Goal: Task Accomplishment & Management: Use online tool/utility

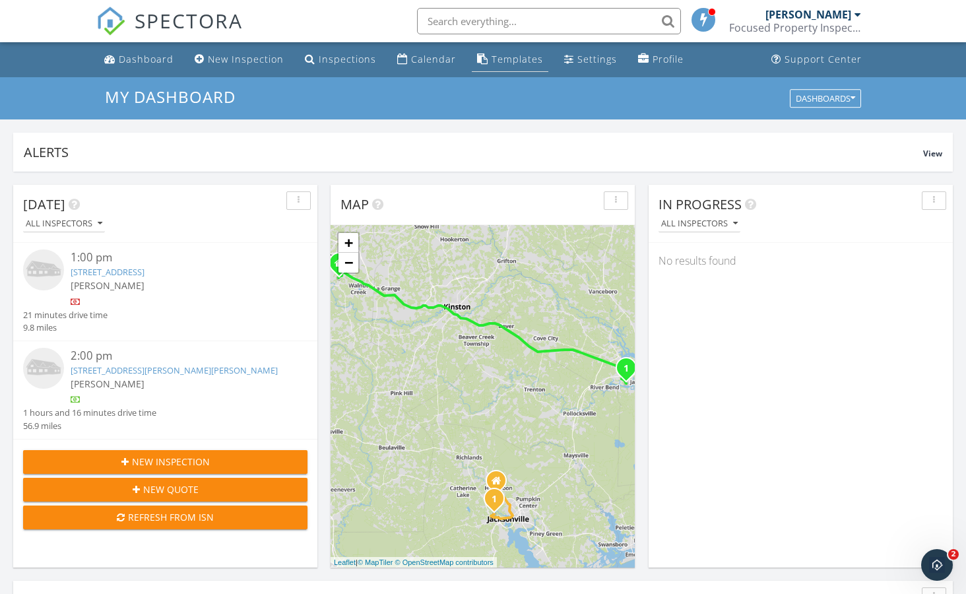
click at [511, 60] on div "Templates" at bounding box center [517, 59] width 51 height 13
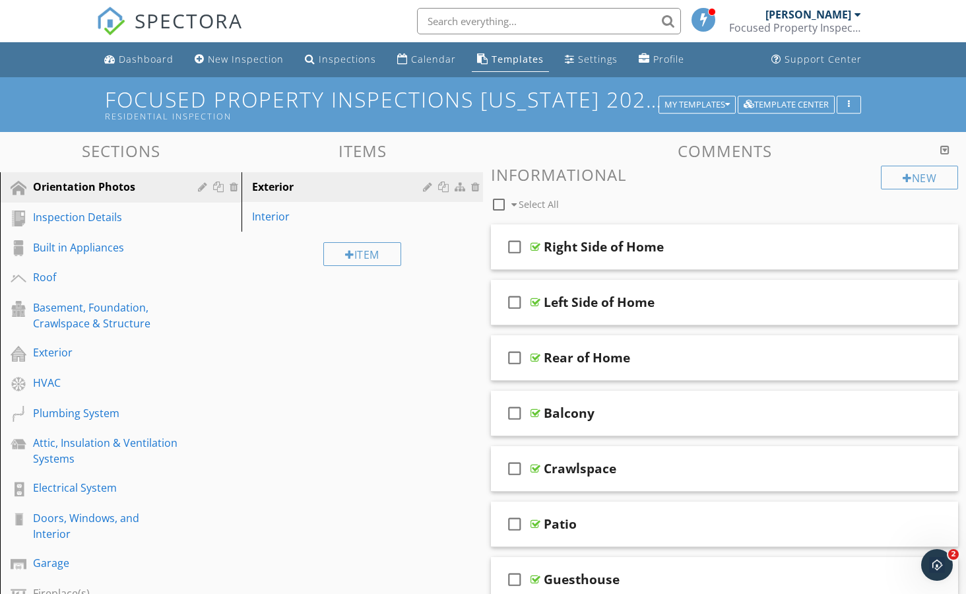
click at [538, 60] on link "Templates" at bounding box center [510, 60] width 77 height 24
click at [728, 102] on icon "button" at bounding box center [727, 104] width 5 height 9
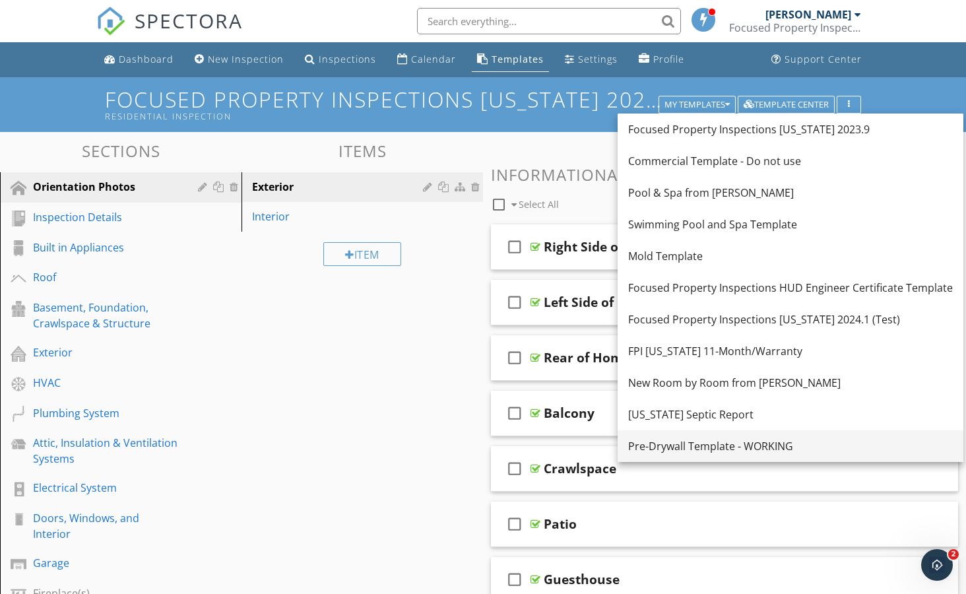
click at [757, 450] on div "Pre-Drywall Template - WORKING" at bounding box center [790, 446] width 325 height 16
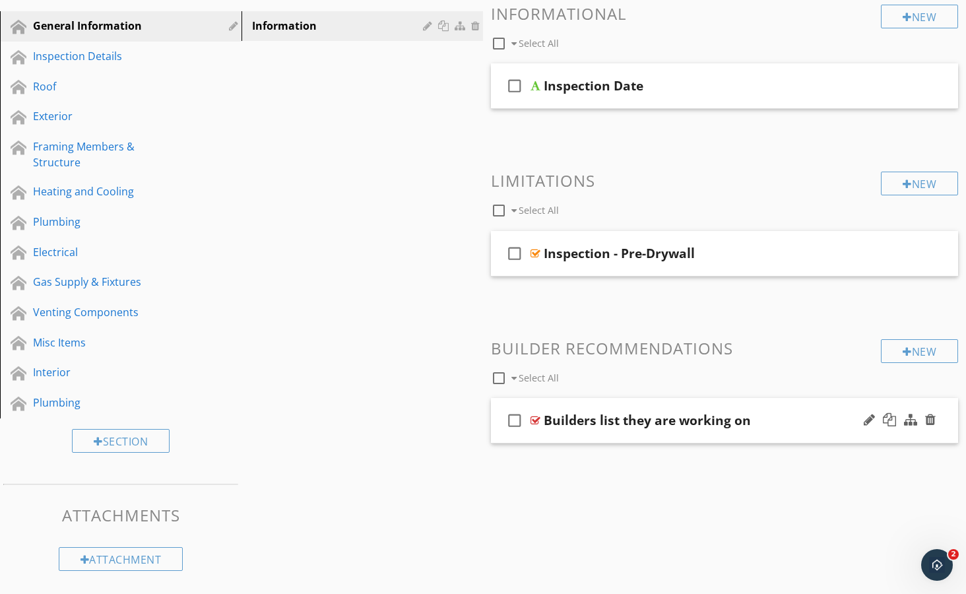
scroll to position [160, 0]
click at [540, 420] on div at bounding box center [536, 421] width 10 height 11
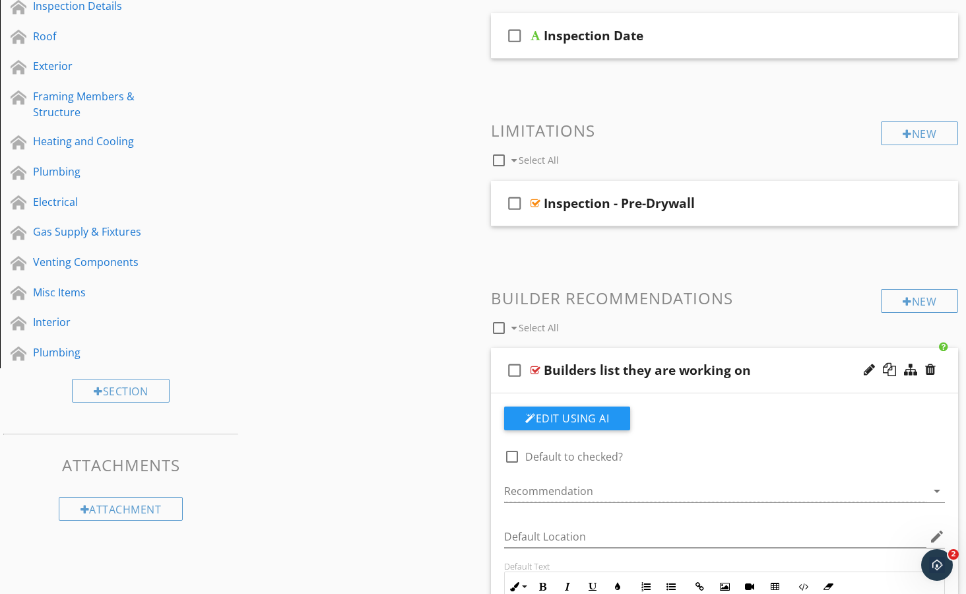
scroll to position [223, 0]
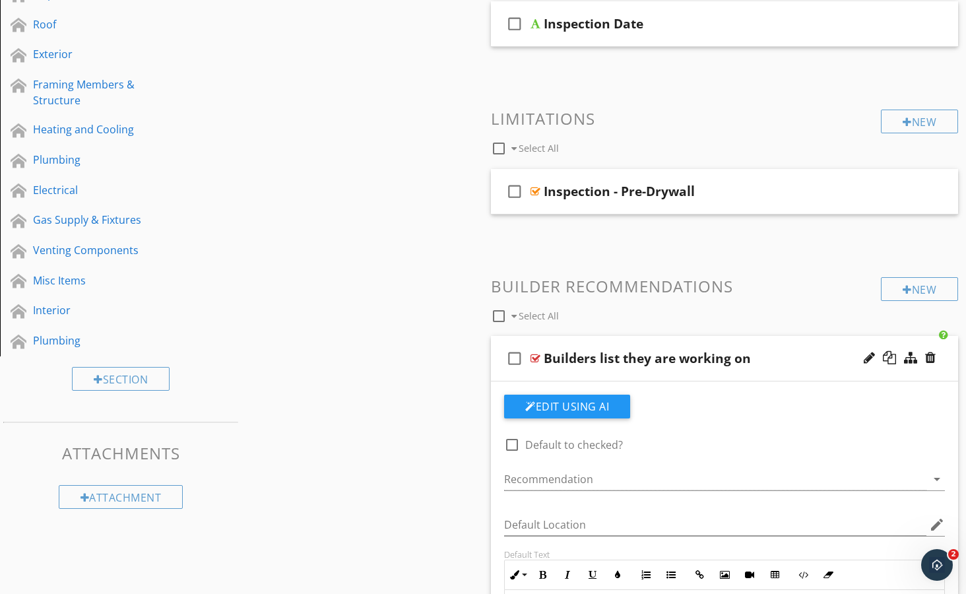
click at [536, 365] on div "check_box_outline_blank Builders list they are working on" at bounding box center [724, 359] width 467 height 46
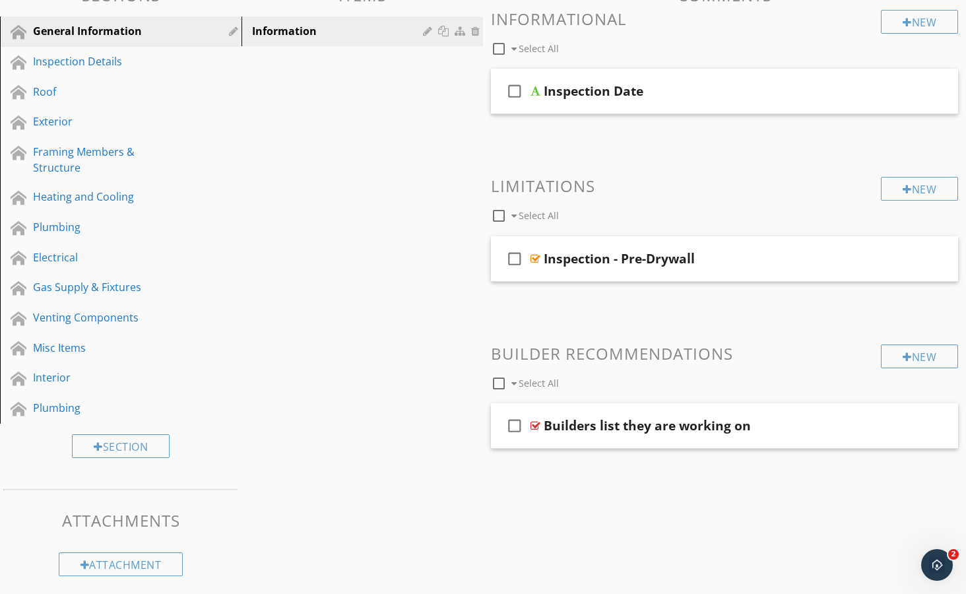
scroll to position [87, 0]
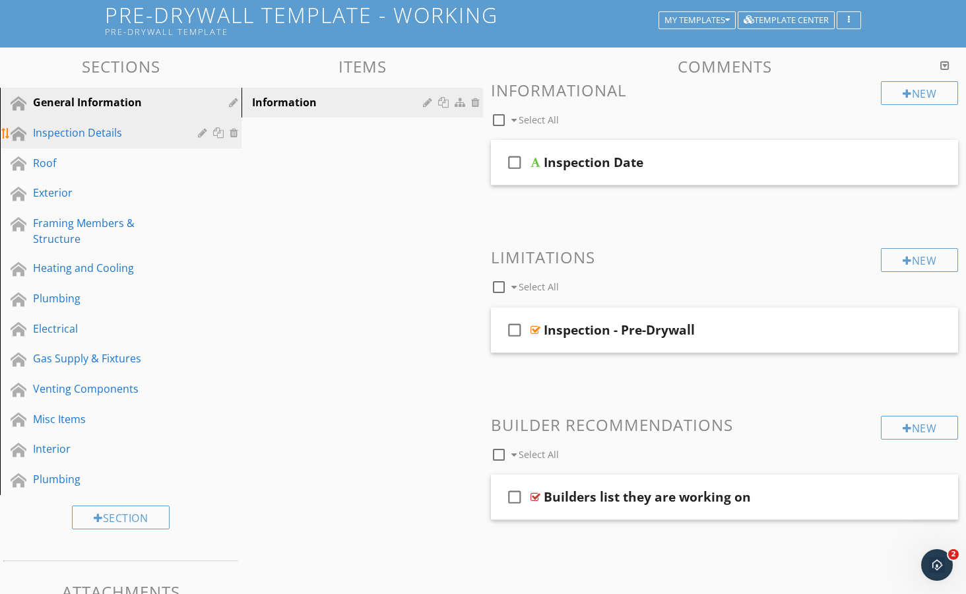
click at [74, 134] on div "Inspection Details" at bounding box center [106, 133] width 146 height 16
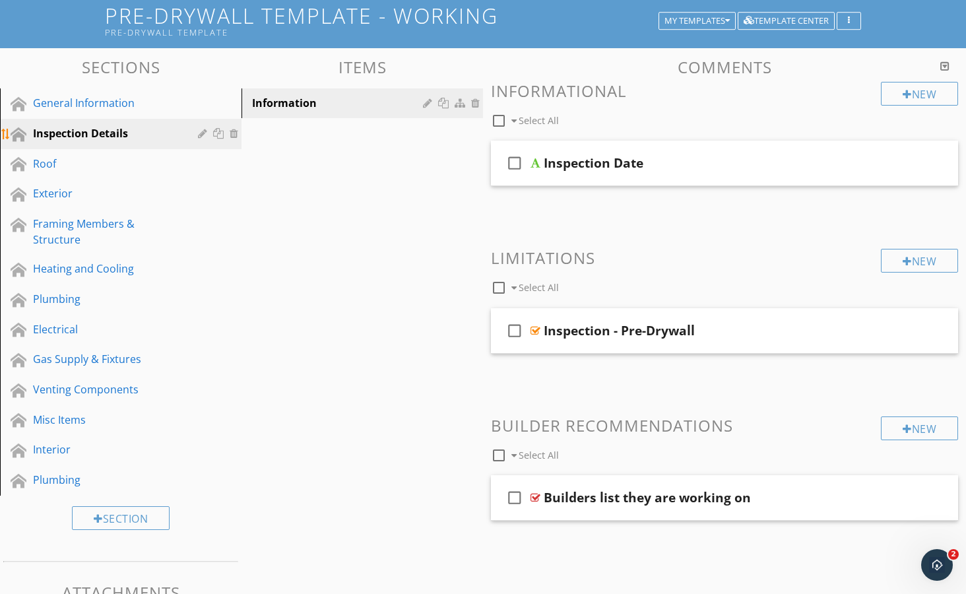
scroll to position [84, 0]
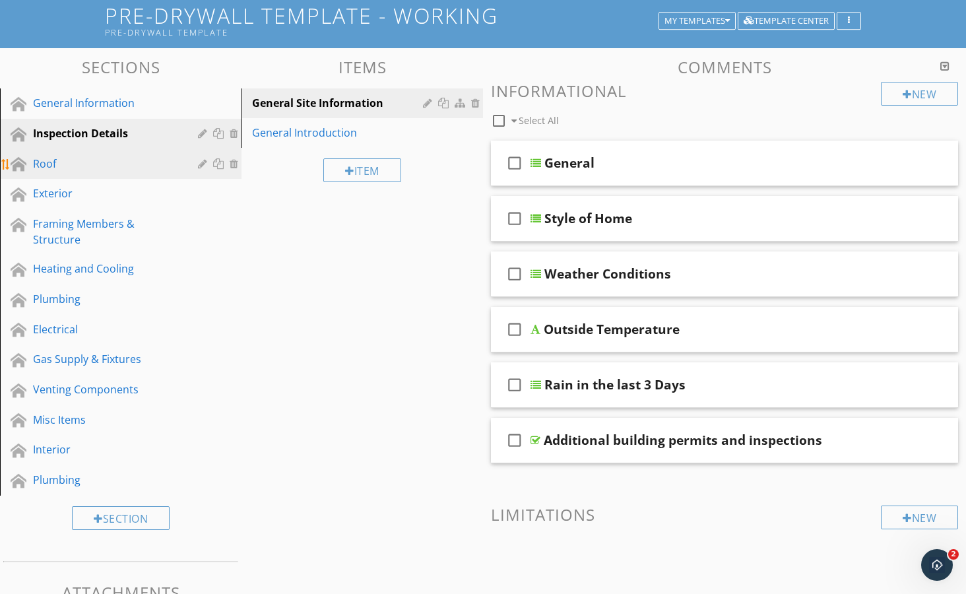
click at [55, 165] on div "Roof" at bounding box center [106, 164] width 146 height 16
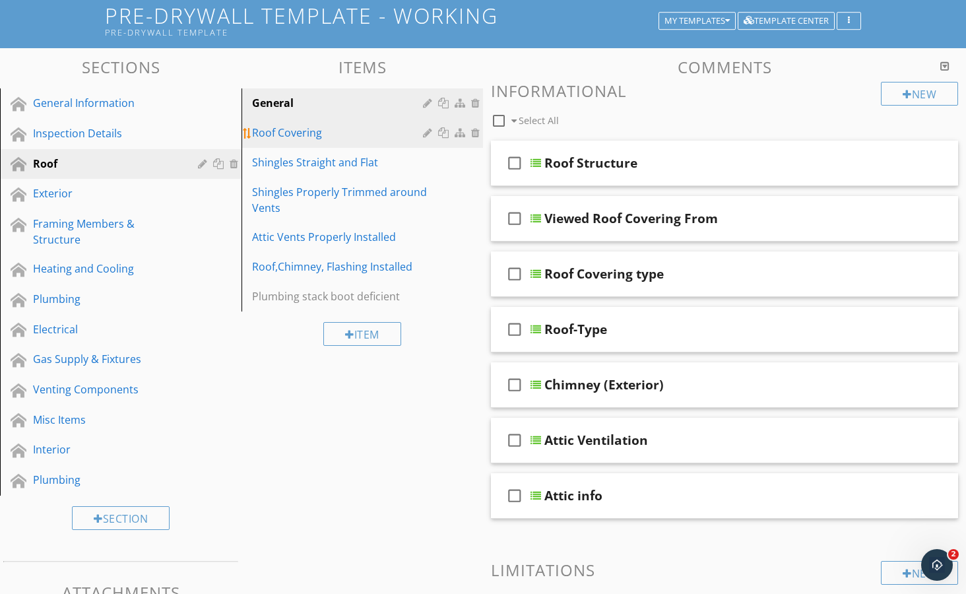
click at [280, 139] on div "Roof Covering" at bounding box center [339, 133] width 175 height 16
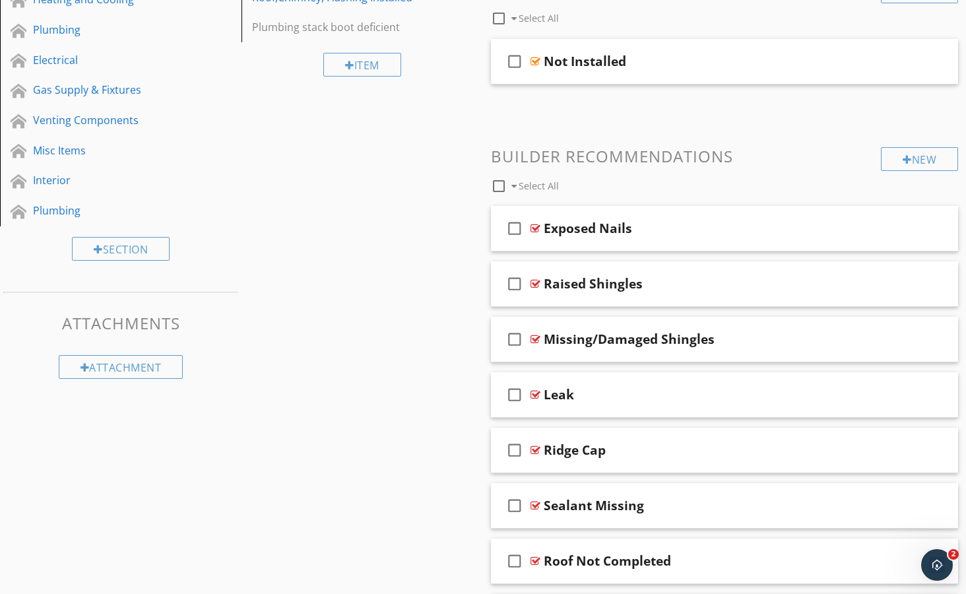
scroll to position [354, 0]
click at [539, 226] on div at bounding box center [536, 227] width 10 height 11
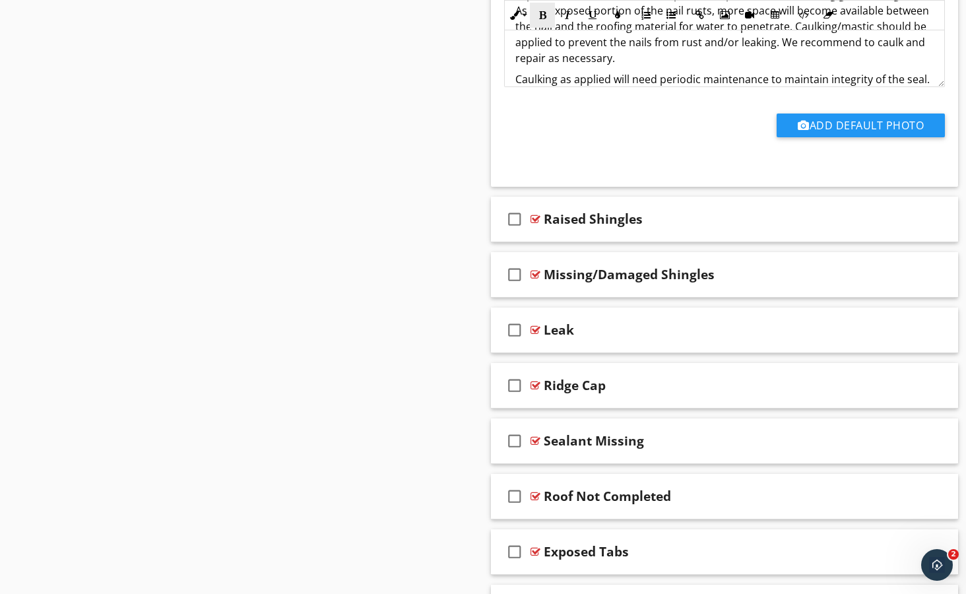
scroll to position [860, 0]
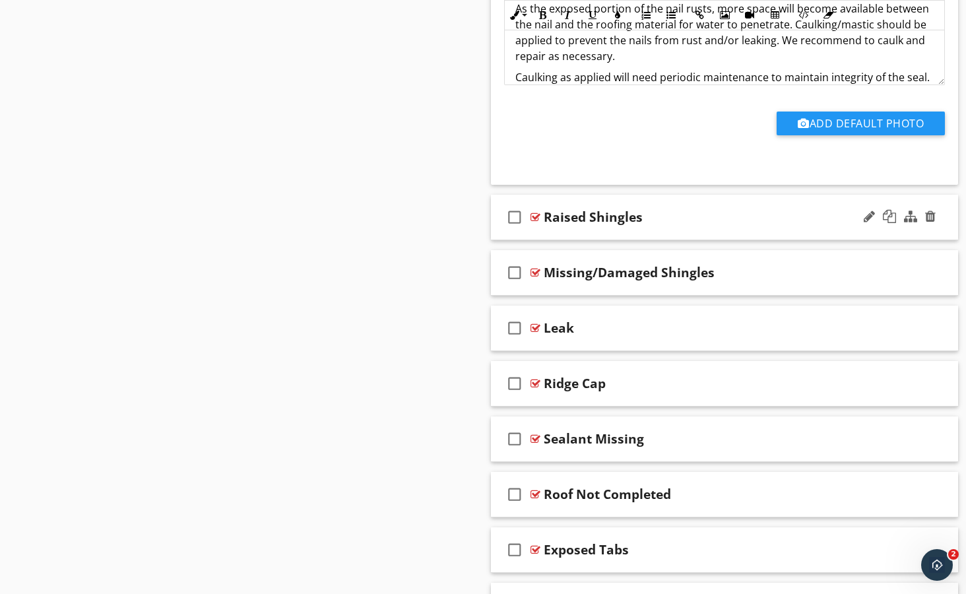
click at [537, 222] on div "check_box_outline_blank Raised Shingles" at bounding box center [724, 218] width 467 height 46
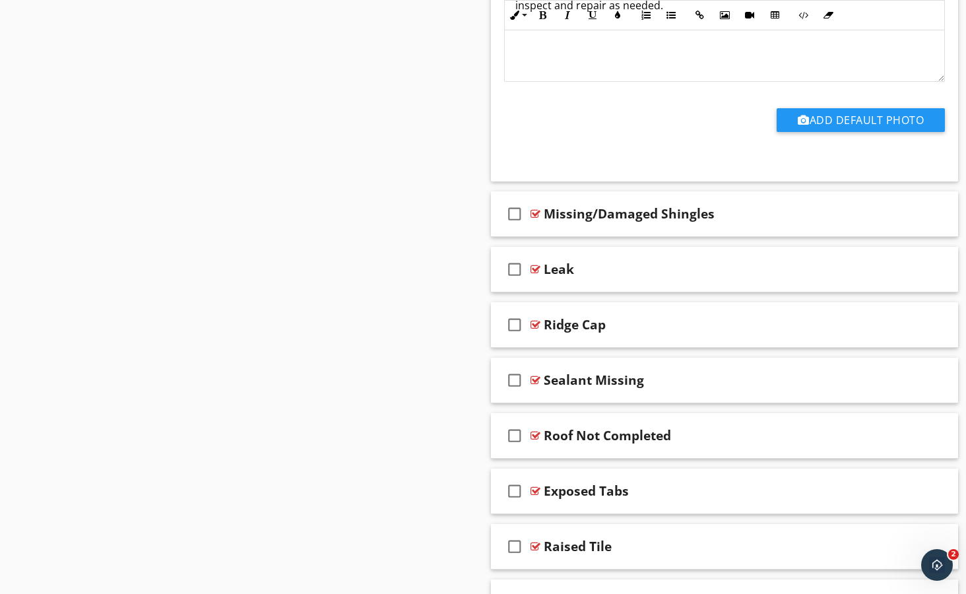
scroll to position [1359, 0]
click at [540, 271] on div at bounding box center [536, 269] width 10 height 11
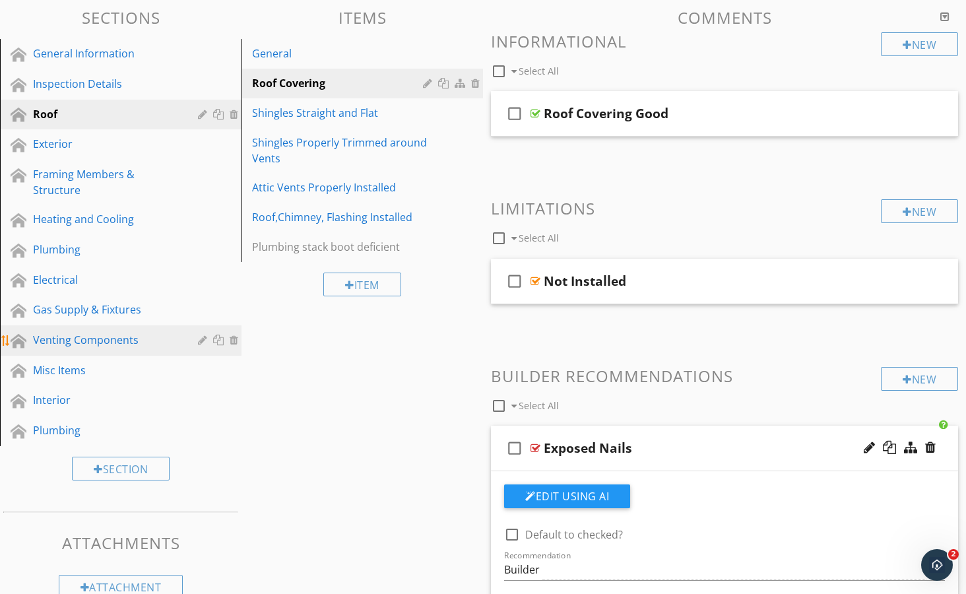
scroll to position [131, 0]
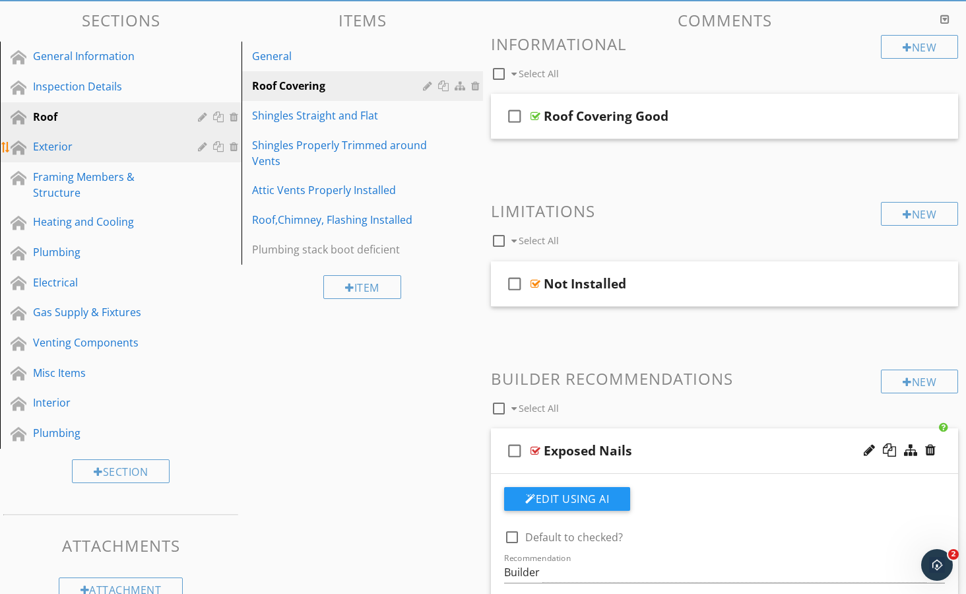
click at [41, 149] on div "Exterior" at bounding box center [106, 147] width 146 height 16
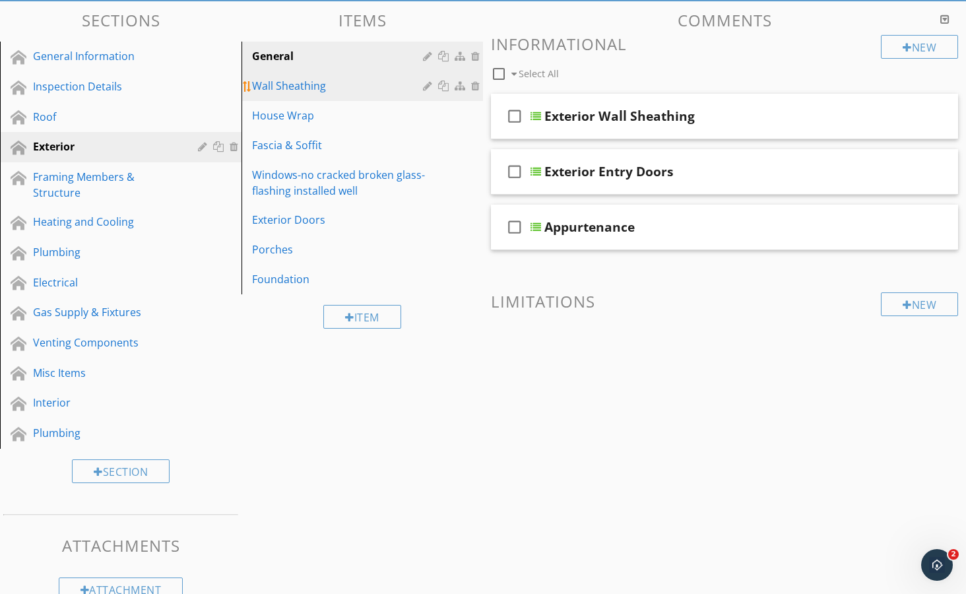
click at [296, 82] on div "Wall Sheathing" at bounding box center [339, 86] width 175 height 16
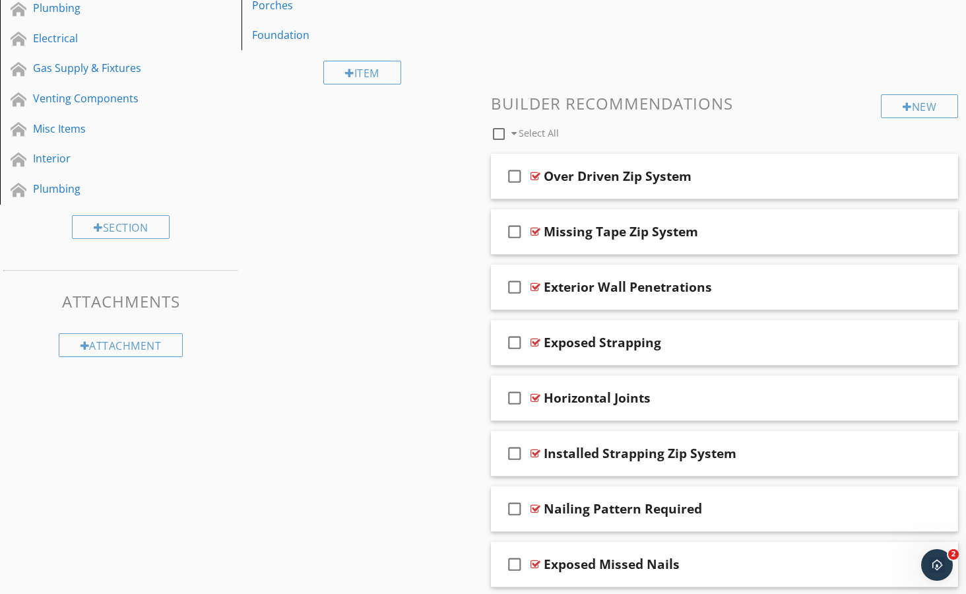
scroll to position [428, 0]
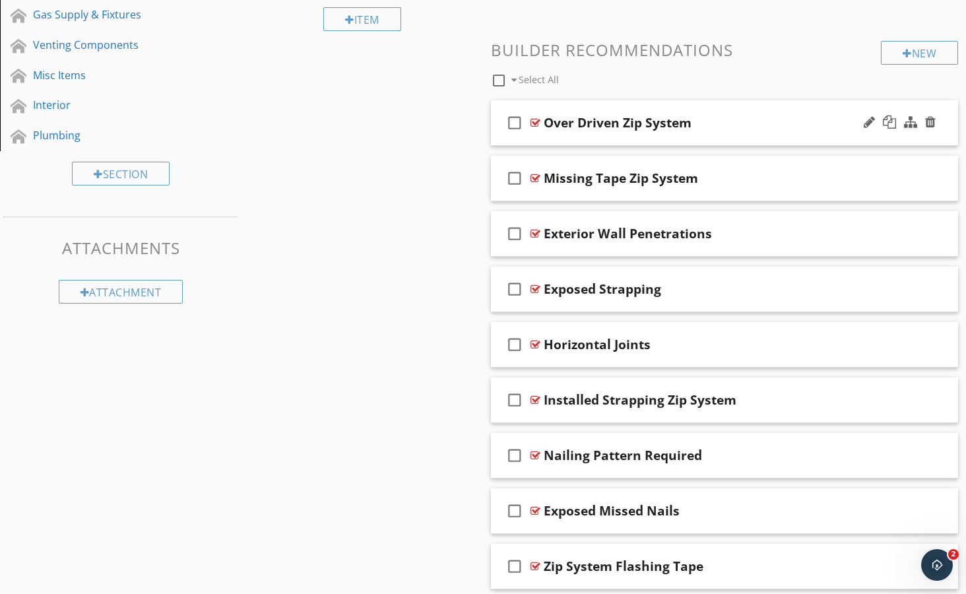
click at [538, 121] on div at bounding box center [536, 122] width 10 height 11
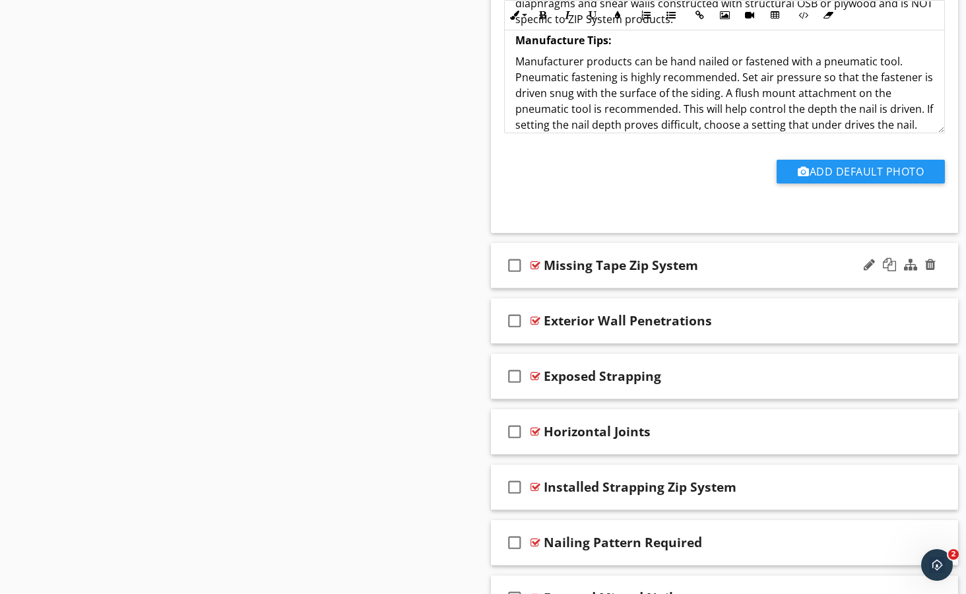
scroll to position [782, 0]
click at [552, 319] on div "Exterior Wall Penetrations" at bounding box center [628, 320] width 168 height 16
click at [536, 322] on div at bounding box center [536, 320] width 10 height 11
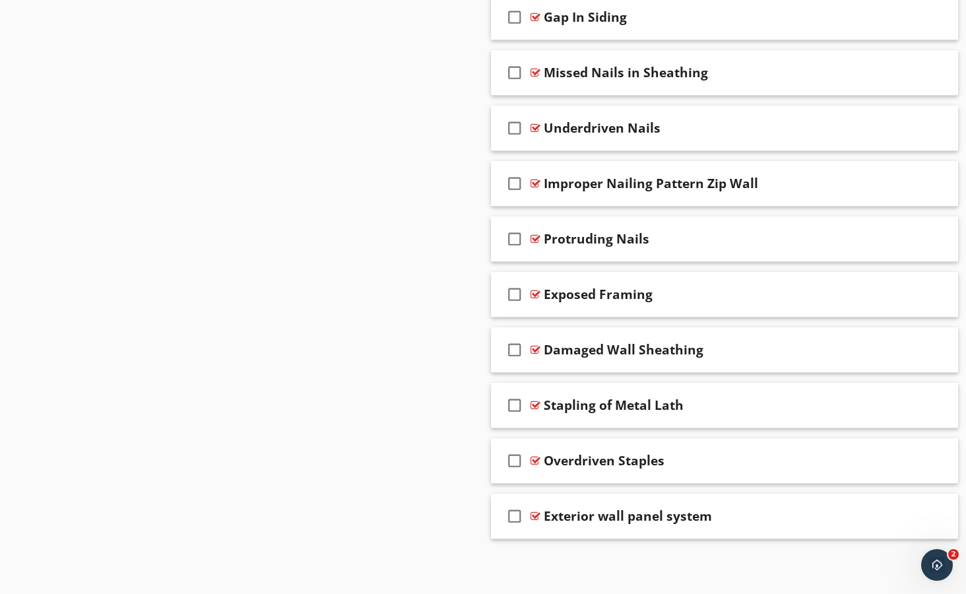
scroll to position [2134, 0]
click at [533, 348] on div at bounding box center [536, 350] width 10 height 11
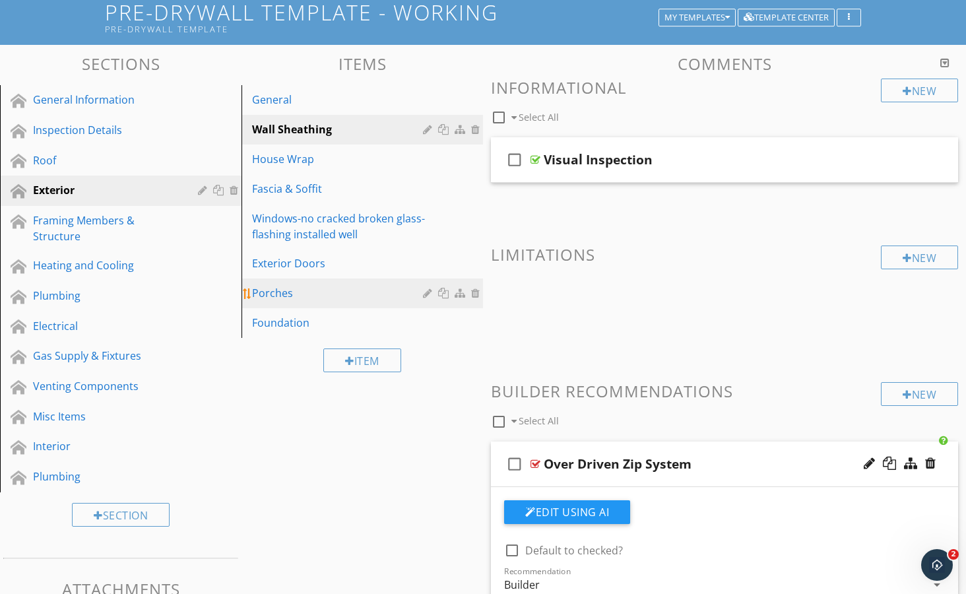
scroll to position [88, 0]
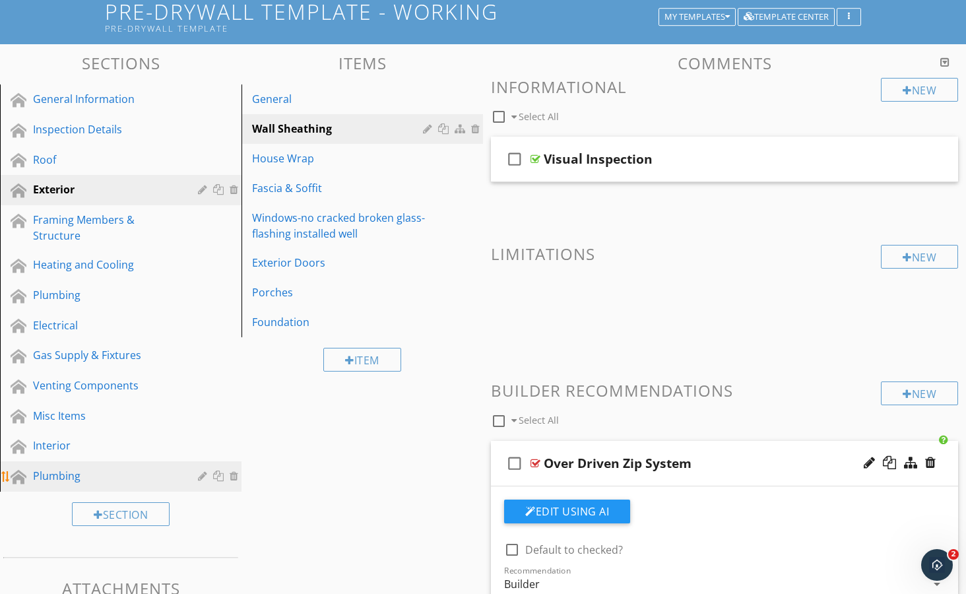
click at [64, 474] on div "Plumbing" at bounding box center [106, 476] width 146 height 16
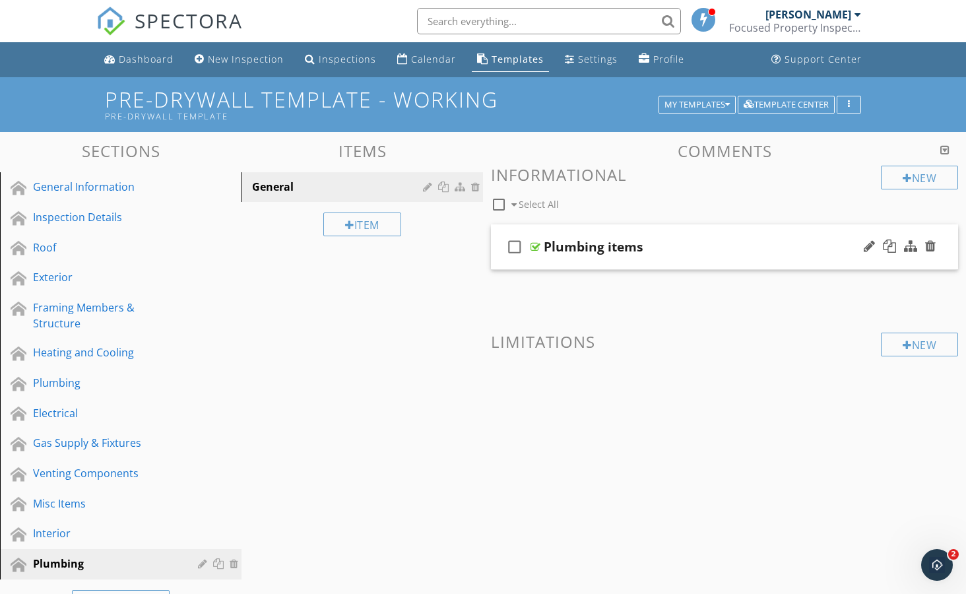
scroll to position [0, 0]
click at [547, 244] on div "Plumbing items" at bounding box center [594, 247] width 100 height 16
click at [531, 246] on div at bounding box center [536, 247] width 10 height 11
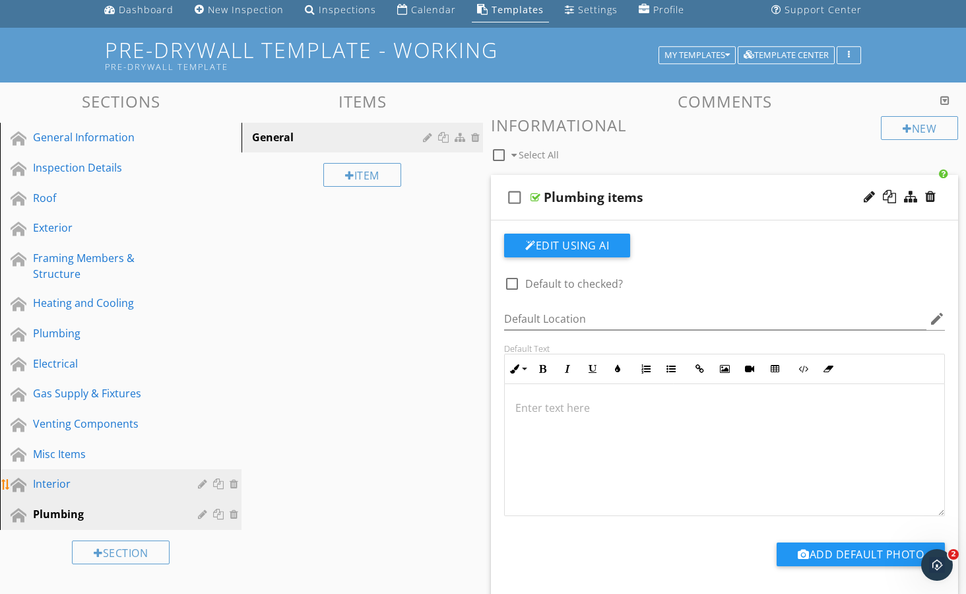
scroll to position [40, 0]
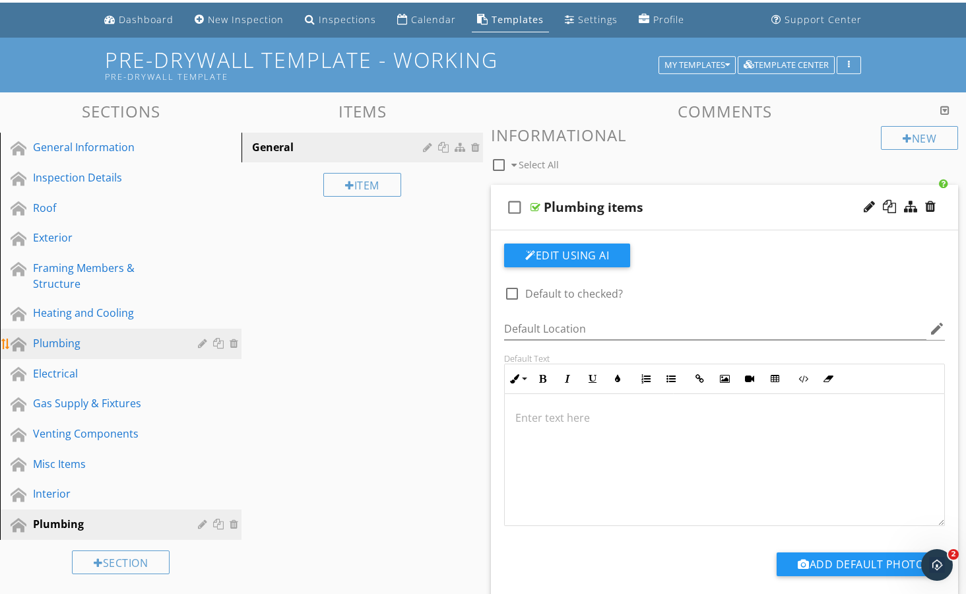
click at [48, 343] on div "Plumbing" at bounding box center [106, 343] width 146 height 16
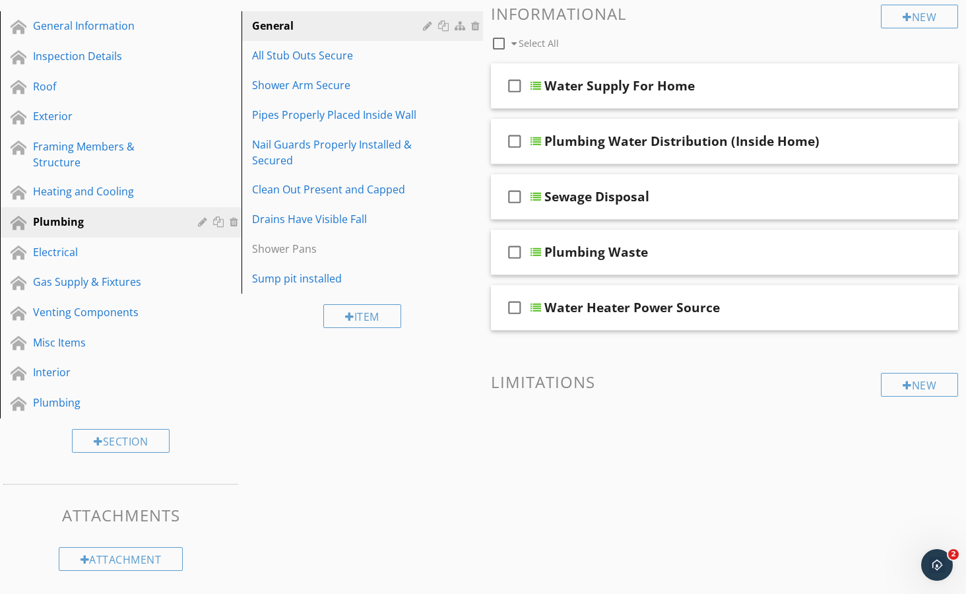
scroll to position [160, 0]
click at [314, 58] on div "All Stub Outs Secure" at bounding box center [339, 56] width 175 height 16
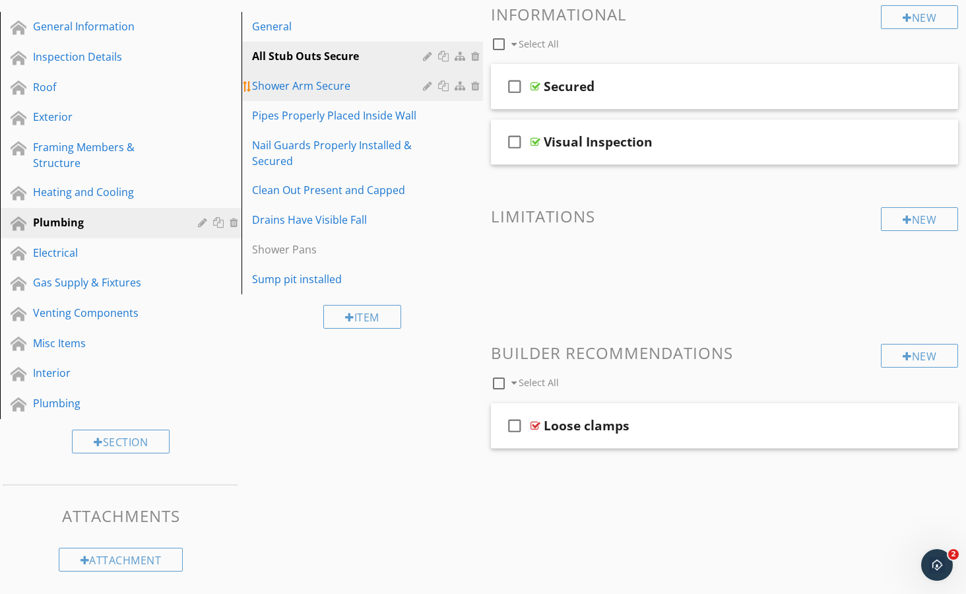
click at [315, 84] on div "Shower Arm Secure" at bounding box center [339, 86] width 175 height 16
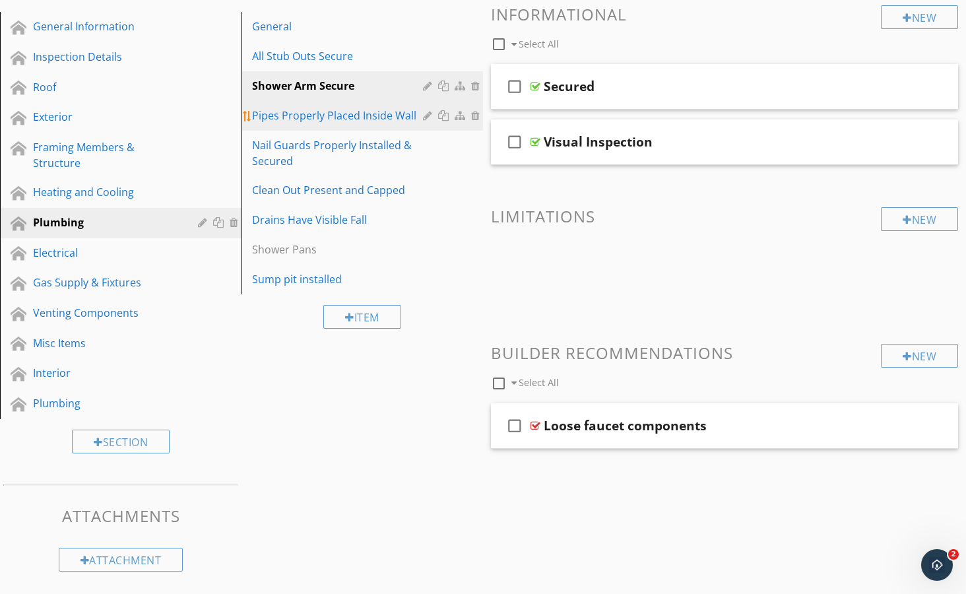
click at [312, 120] on div "Pipes Properly Placed Inside Wall" at bounding box center [339, 116] width 175 height 16
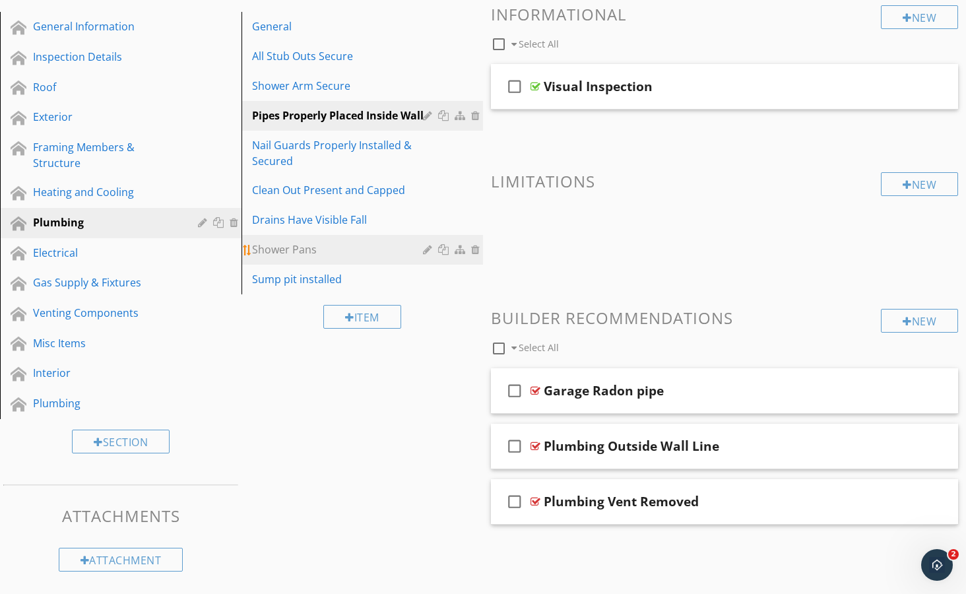
click at [308, 253] on div "Shower Pans" at bounding box center [339, 250] width 175 height 16
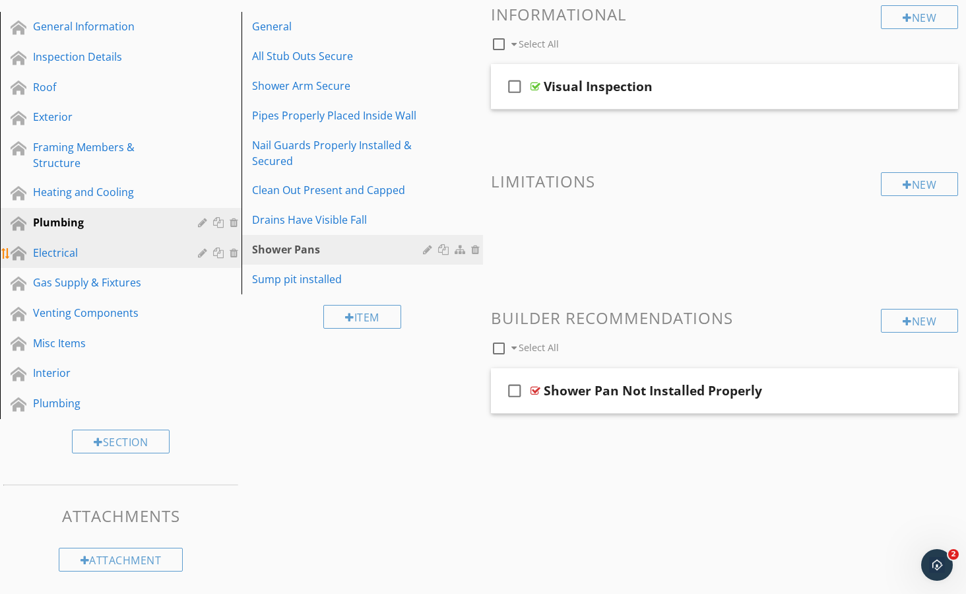
click at [49, 254] on div "Electrical" at bounding box center [106, 253] width 146 height 16
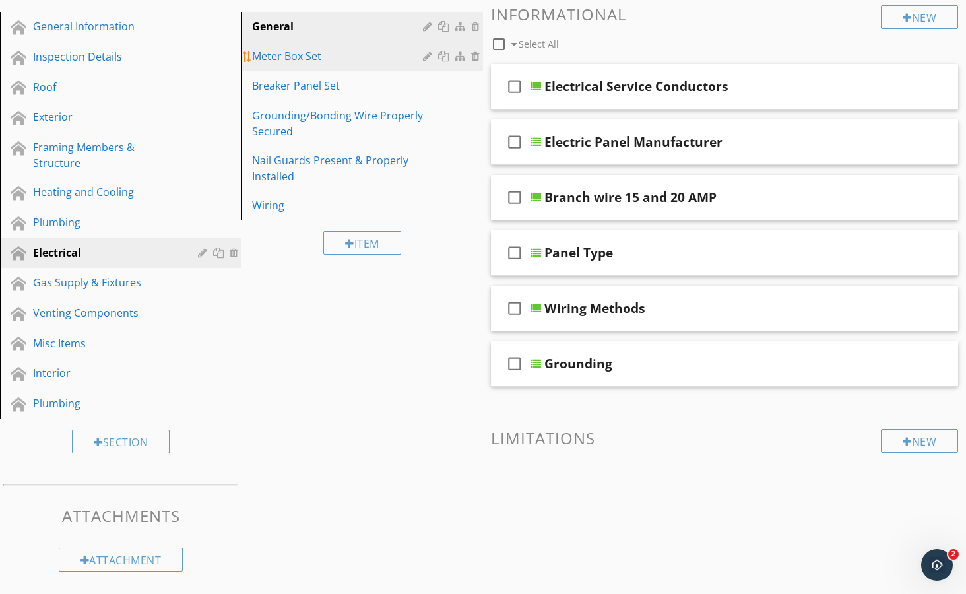
click at [274, 61] on div "Meter Box Set" at bounding box center [339, 56] width 175 height 16
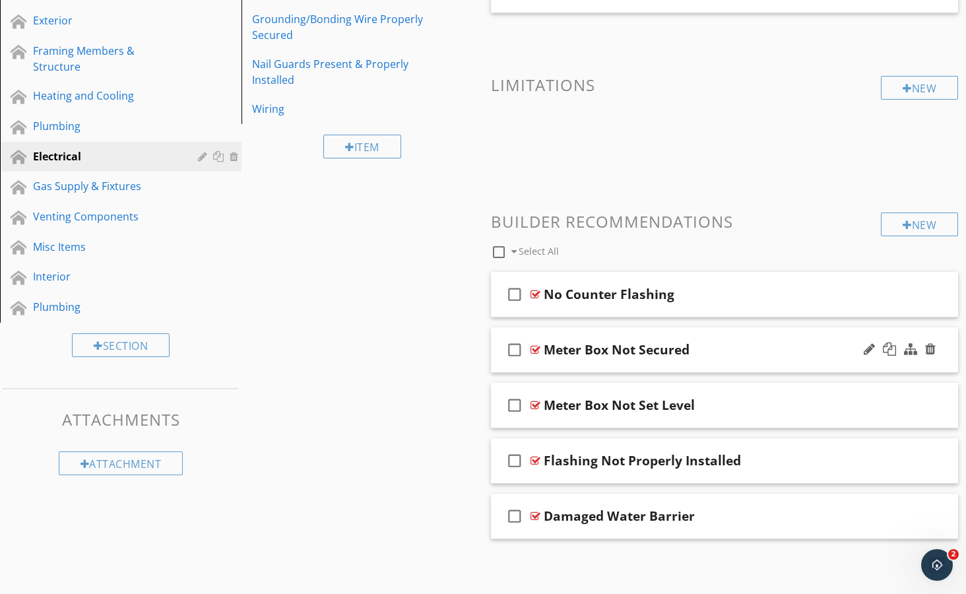
scroll to position [256, 0]
click at [531, 292] on div at bounding box center [536, 295] width 10 height 11
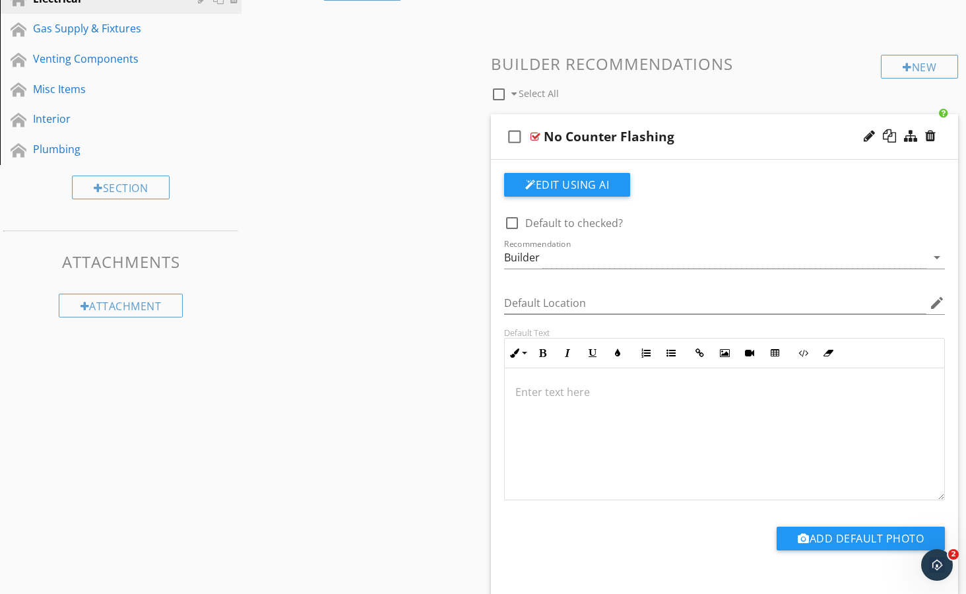
scroll to position [414, 1]
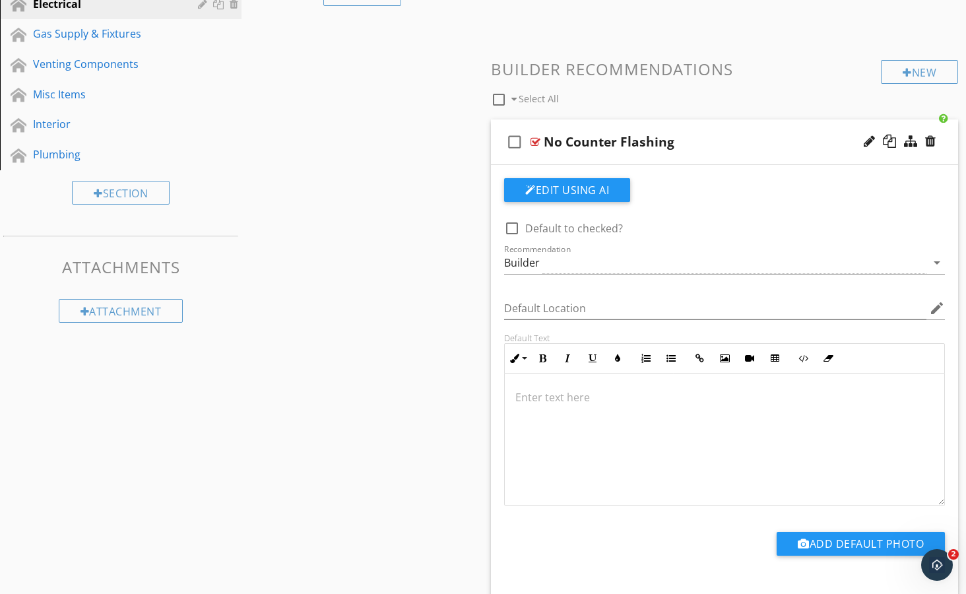
click at [542, 133] on div "check_box_outline_blank No Counter Flashing" at bounding box center [724, 142] width 467 height 46
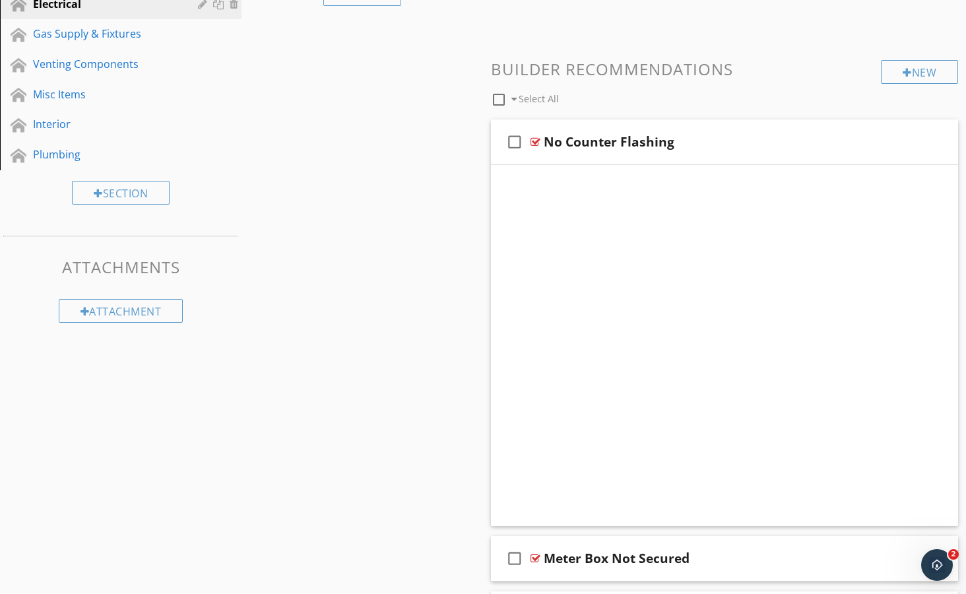
scroll to position [256, 0]
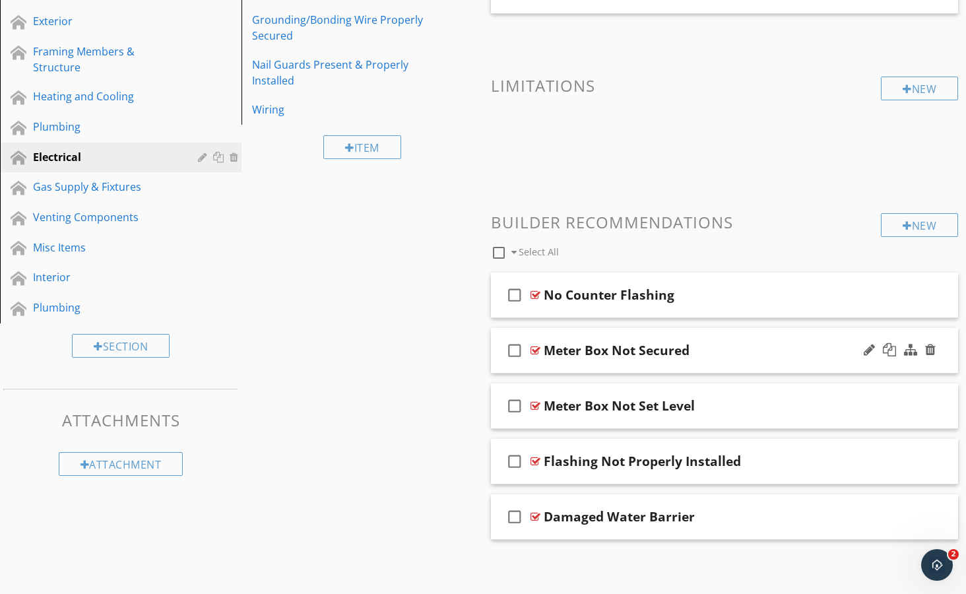
click at [539, 349] on div at bounding box center [536, 350] width 10 height 11
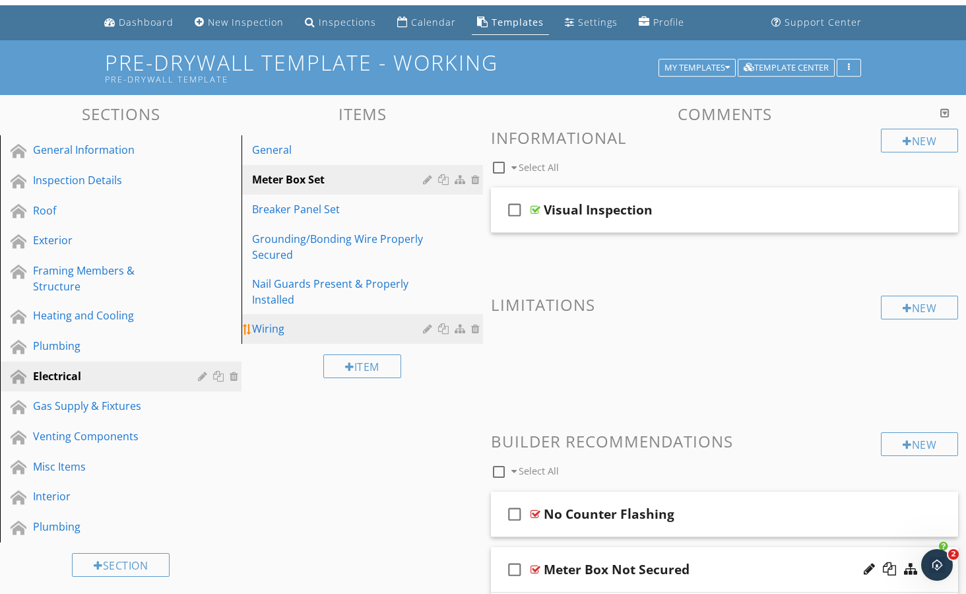
scroll to position [38, 0]
